Goal: Task Accomplishment & Management: Manage account settings

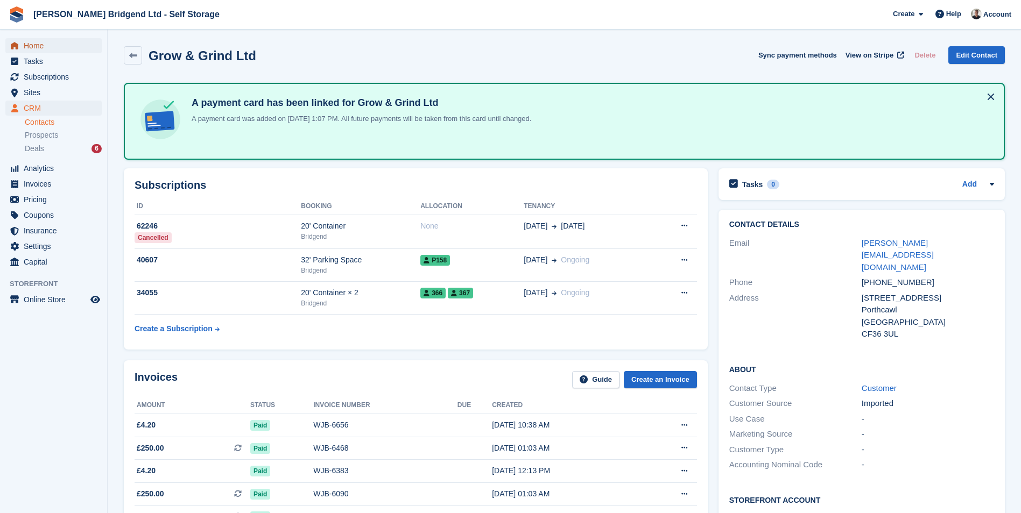
drag, startPoint x: 0, startPoint y: 0, endPoint x: 61, endPoint y: 46, distance: 76.5
click at [61, 46] on span "Home" at bounding box center [56, 45] width 65 height 15
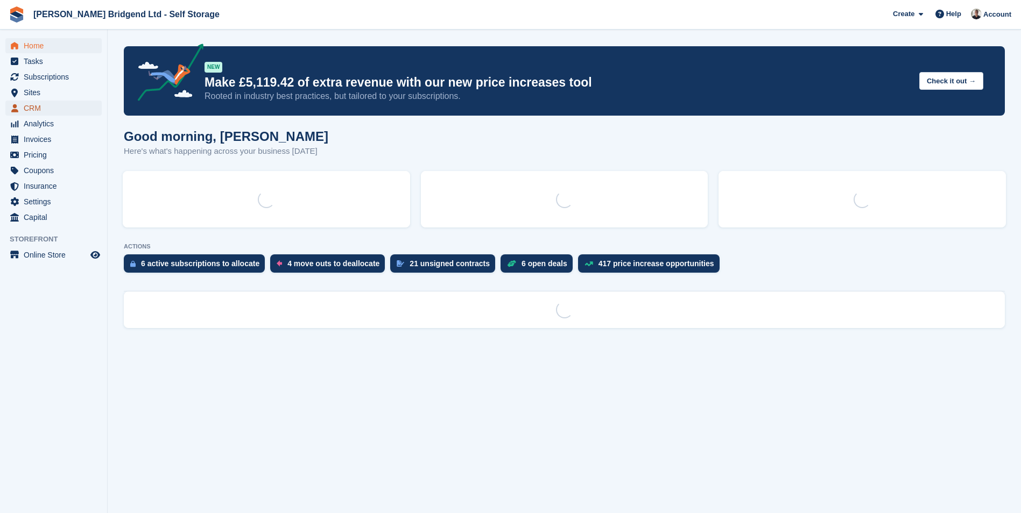
click at [59, 108] on span "CRM" at bounding box center [56, 108] width 65 height 15
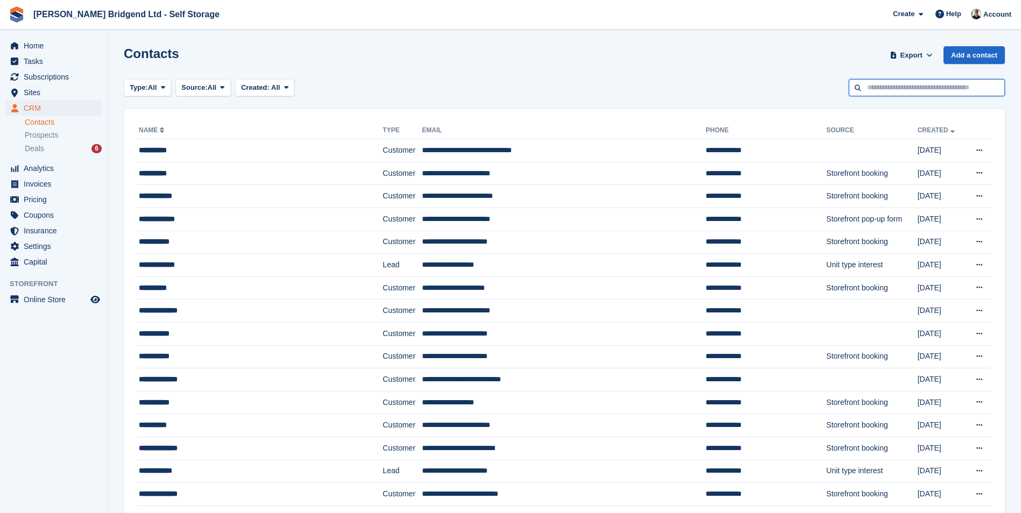
click at [890, 82] on input "text" at bounding box center [927, 88] width 156 height 18
type input "***"
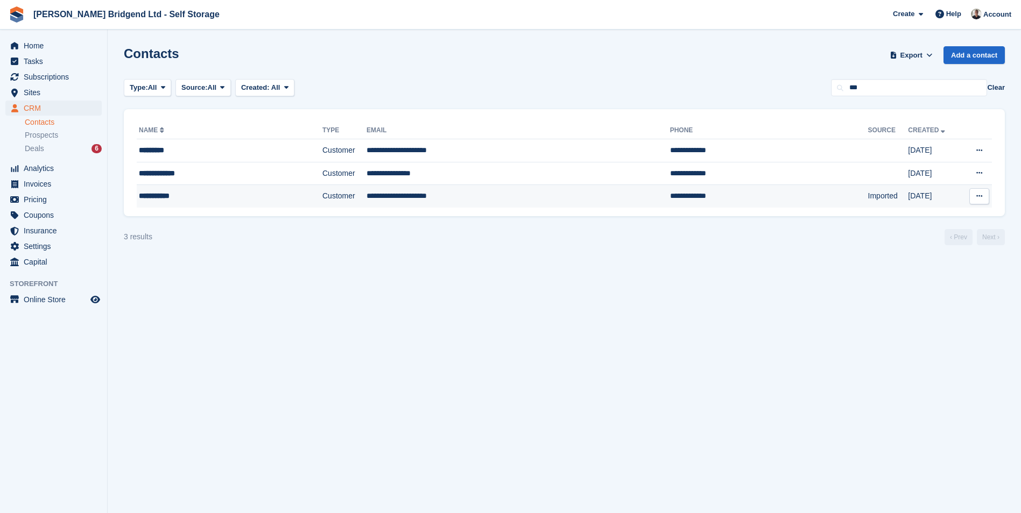
click at [257, 200] on div "**********" at bounding box center [206, 196] width 135 height 11
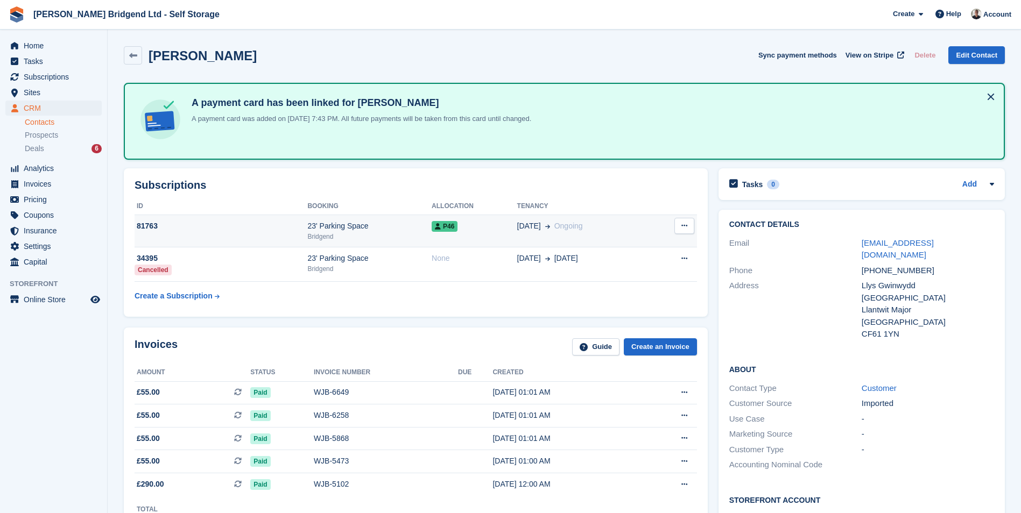
click at [346, 232] on div "Bridgend" at bounding box center [369, 237] width 124 height 10
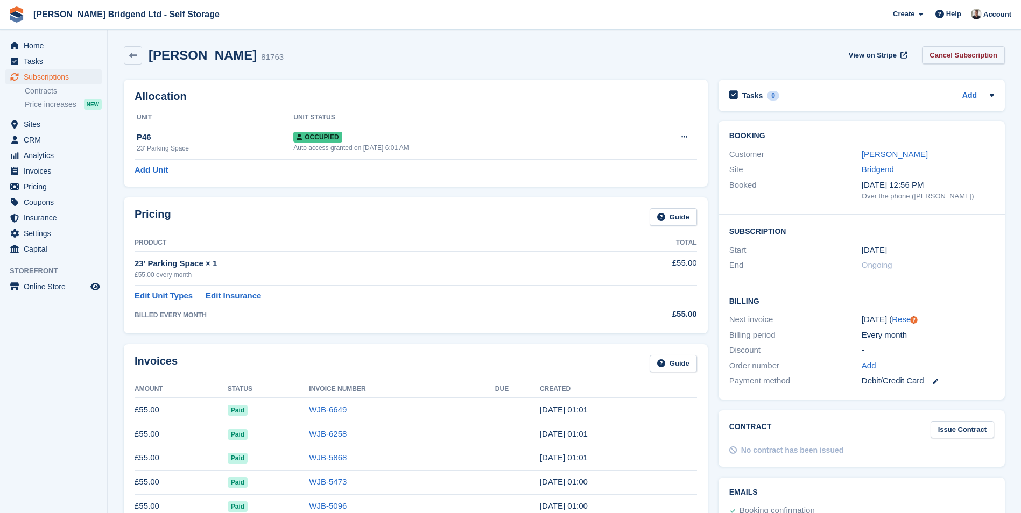
click at [951, 57] on link "Cancel Subscription" at bounding box center [963, 55] width 83 height 18
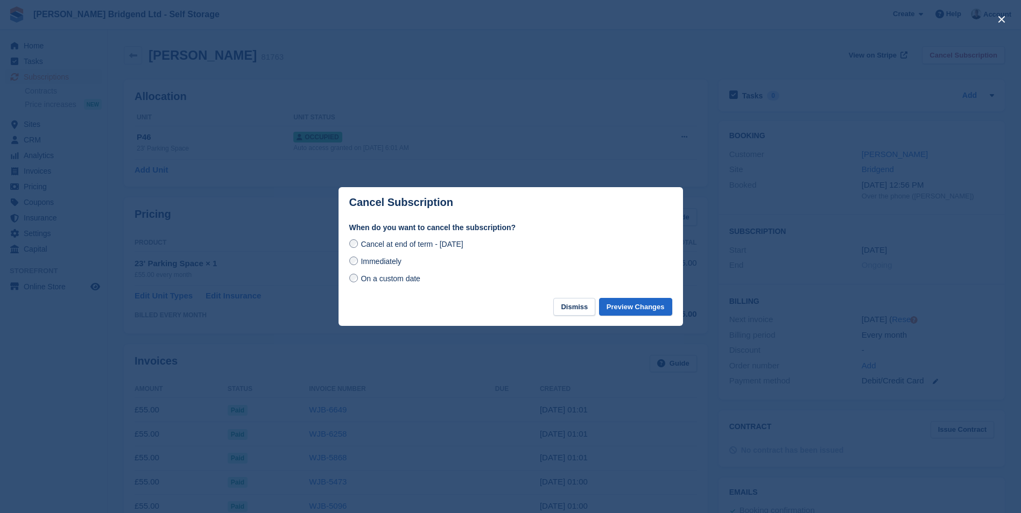
click at [385, 266] on span "Immediately" at bounding box center [381, 261] width 40 height 9
click at [650, 305] on button "Preview Changes" at bounding box center [635, 307] width 73 height 18
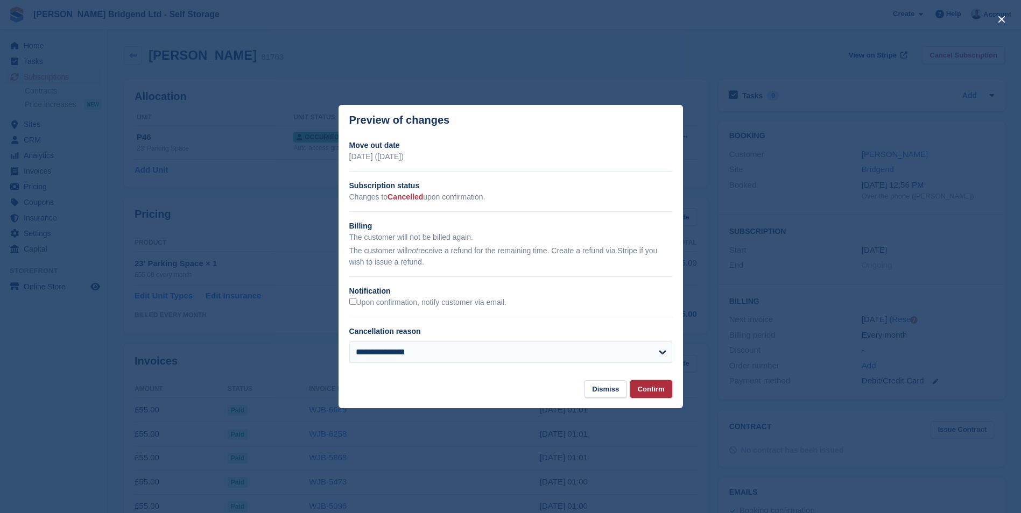
click at [644, 384] on button "Confirm" at bounding box center [651, 390] width 42 height 18
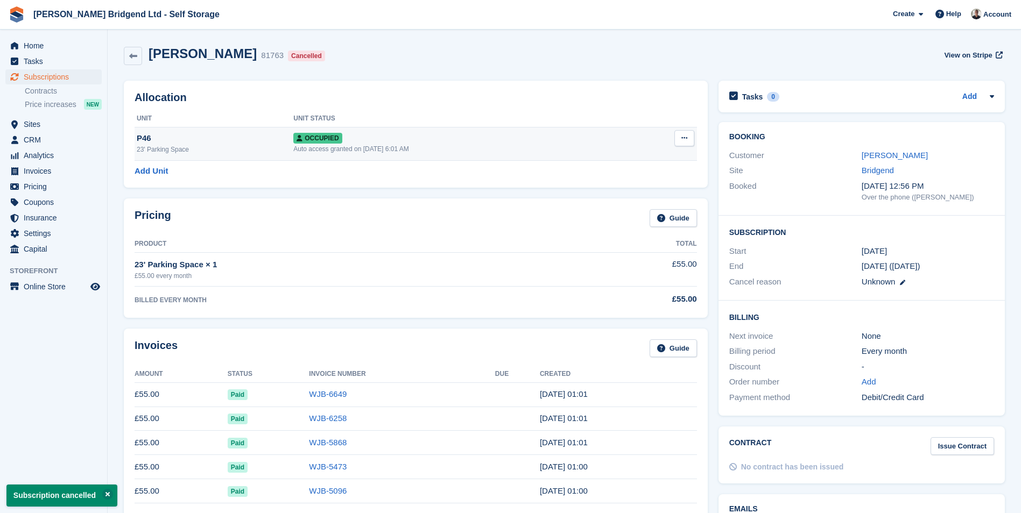
click at [688, 142] on button at bounding box center [684, 138] width 20 height 16
drag, startPoint x: 637, startPoint y: 194, endPoint x: 566, endPoint y: 48, distance: 161.8
click at [637, 194] on p "Deallocate" at bounding box center [643, 196] width 94 height 14
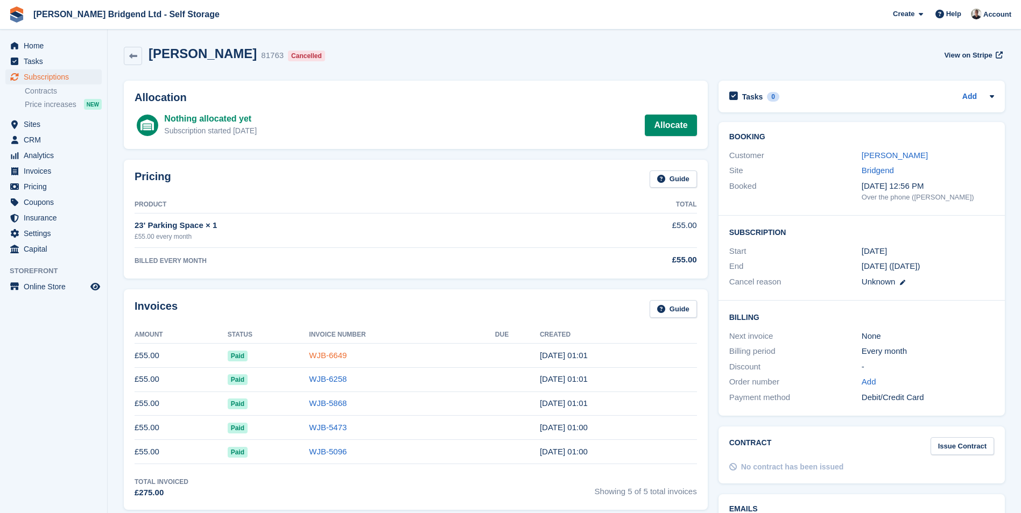
click at [340, 355] on link "WJB-6649" at bounding box center [328, 355] width 38 height 9
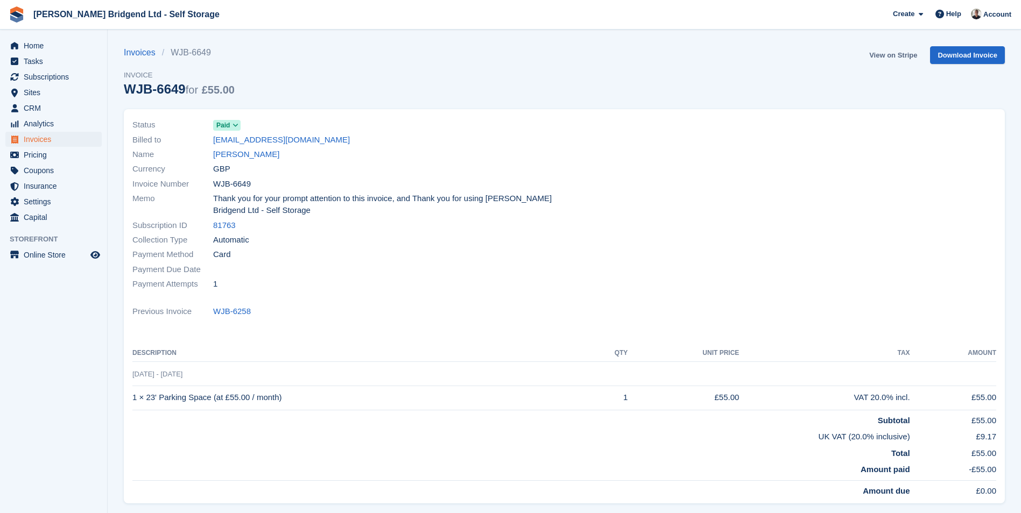
click at [907, 51] on link "View on Stripe" at bounding box center [893, 55] width 57 height 18
